Goal: Book appointment/travel/reservation

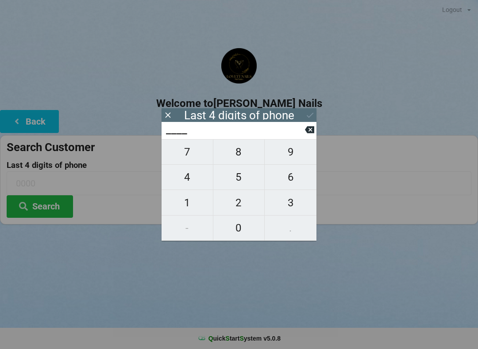
click at [192, 204] on span "1" at bounding box center [186, 203] width 51 height 19
type input "1___"
click at [188, 150] on span "7" at bounding box center [186, 152] width 51 height 19
type input "17__"
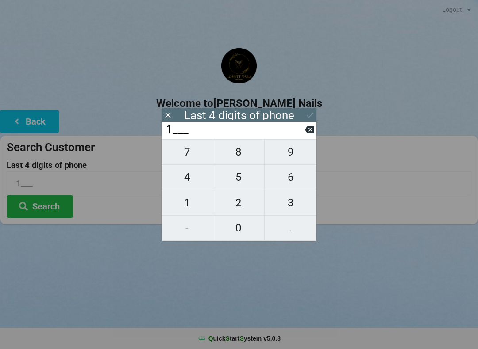
type input "17__"
click at [194, 177] on span "4" at bounding box center [186, 177] width 51 height 19
type input "174_"
click at [270, 179] on span "6" at bounding box center [291, 177] width 52 height 19
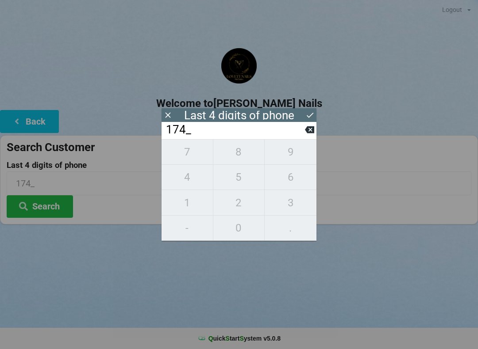
type input "1746"
click at [314, 112] on icon at bounding box center [309, 115] width 9 height 9
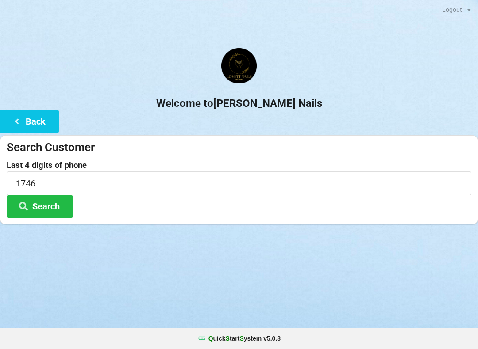
click at [47, 204] on button "Search" at bounding box center [40, 207] width 66 height 23
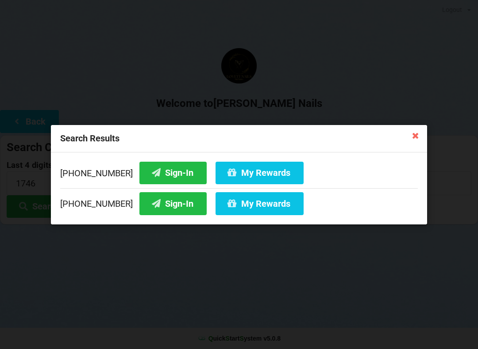
click at [163, 200] on button "Sign-In" at bounding box center [172, 203] width 67 height 23
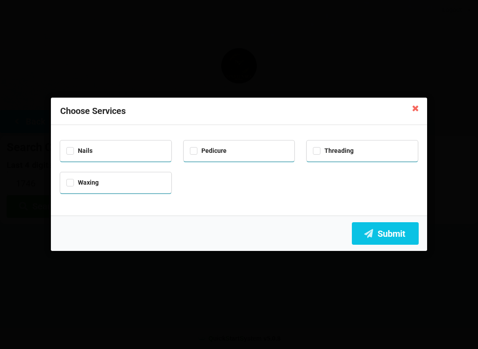
click at [245, 141] on div "Pedicure" at bounding box center [239, 151] width 111 height 21
checkbox input "true"
click at [391, 232] on button "Submit" at bounding box center [385, 233] width 67 height 23
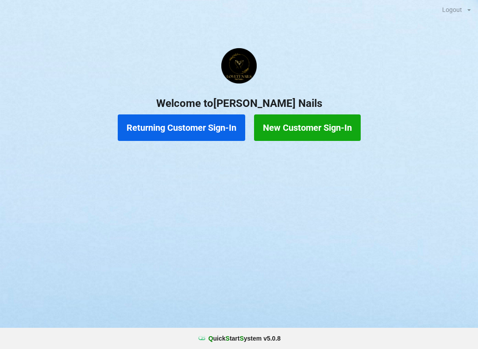
click at [167, 127] on button "Returning Customer Sign-In" at bounding box center [181, 128] width 127 height 27
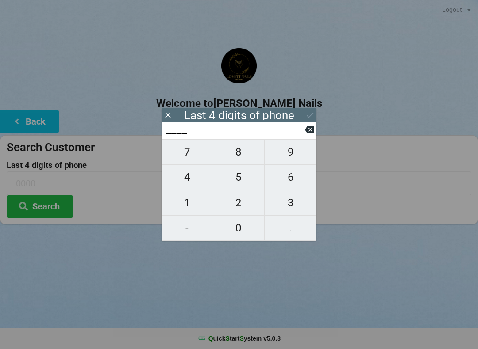
click at [178, 204] on span "1" at bounding box center [186, 203] width 51 height 19
type input "1___"
click at [180, 148] on span "7" at bounding box center [186, 152] width 51 height 19
type input "17__"
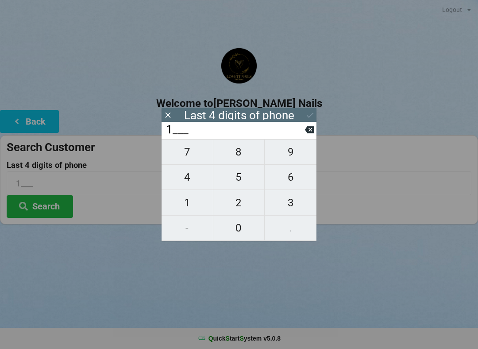
type input "17__"
click at [192, 178] on span "4" at bounding box center [186, 177] width 51 height 19
type input "174_"
click at [298, 176] on span "6" at bounding box center [291, 177] width 52 height 19
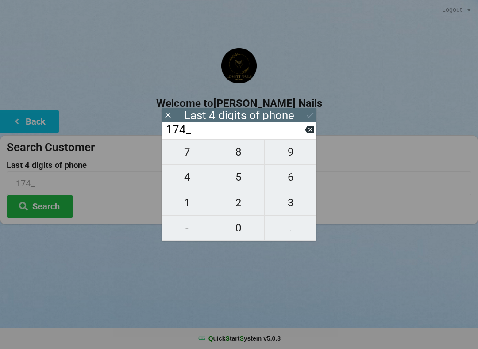
type input "1746"
click at [309, 115] on icon at bounding box center [309, 115] width 9 height 9
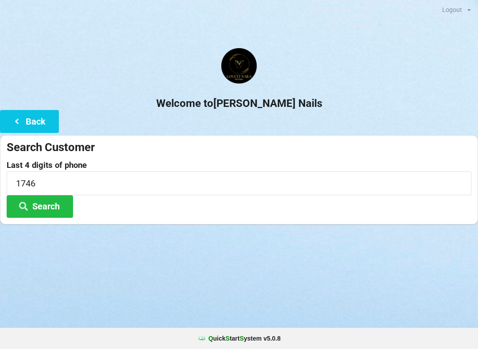
click at [46, 208] on button "Search" at bounding box center [40, 207] width 66 height 23
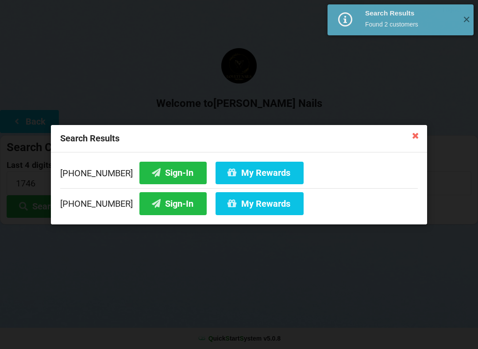
click at [151, 206] on icon at bounding box center [156, 203] width 11 height 8
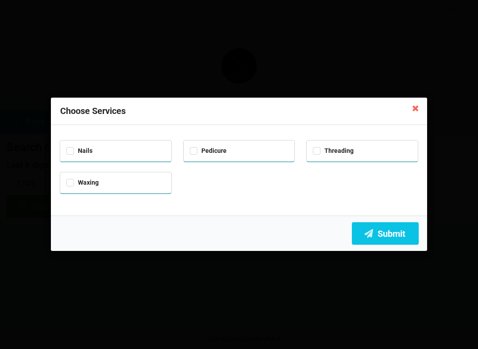
click at [79, 145] on div "Nails" at bounding box center [115, 150] width 99 height 10
checkbox input "true"
click at [233, 154] on div "Pedicure" at bounding box center [239, 150] width 99 height 10
checkbox input "true"
click at [384, 230] on button "Submit" at bounding box center [385, 233] width 67 height 23
